Goal: Task Accomplishment & Management: Use online tool/utility

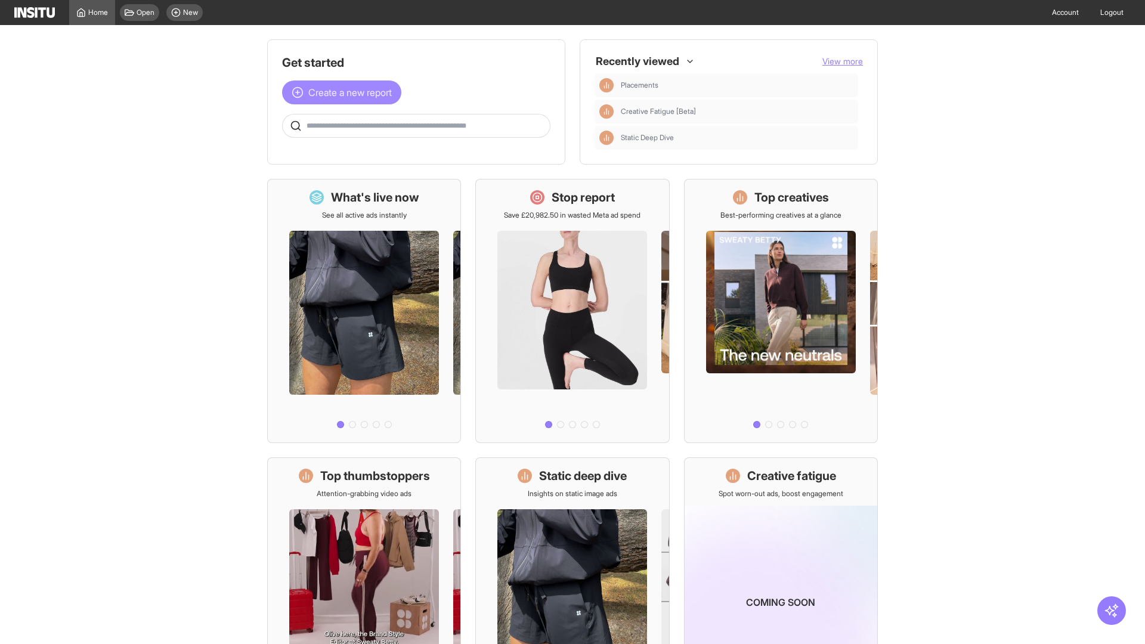
click at [345, 92] on span "Create a new report" at bounding box center [349, 92] width 83 height 14
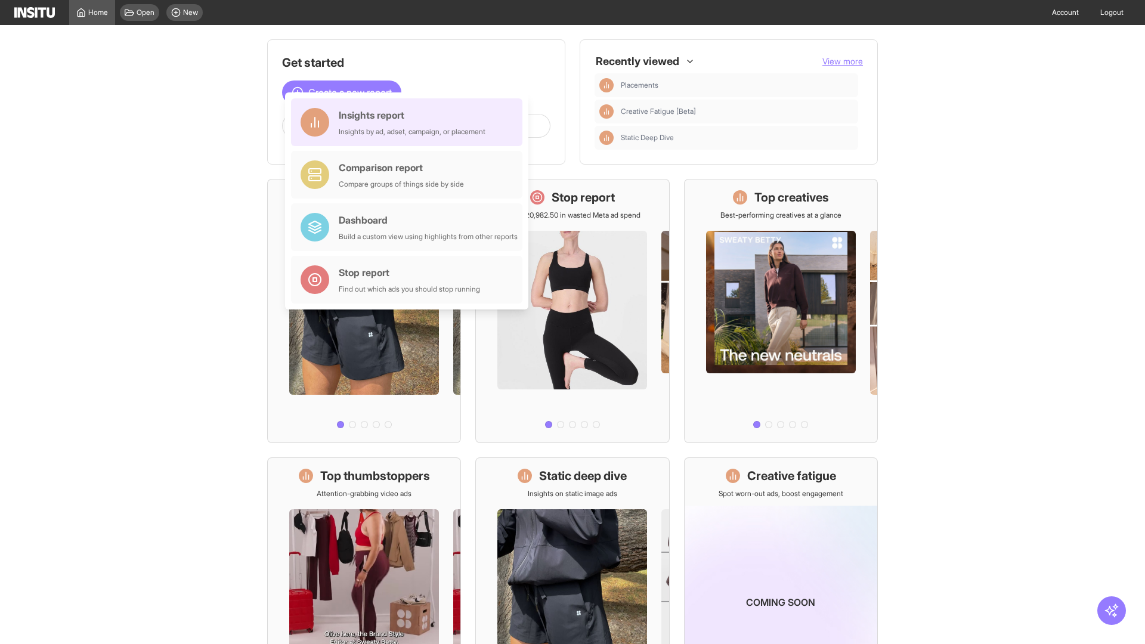
click at [410, 122] on div "Insights report Insights by ad, adset, campaign, or placement" at bounding box center [412, 122] width 147 height 29
